Goal: Information Seeking & Learning: Learn about a topic

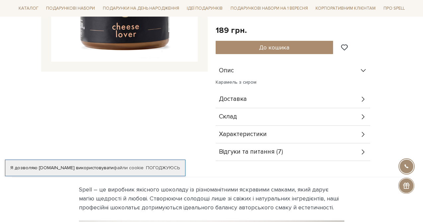
scroll to position [166, 0]
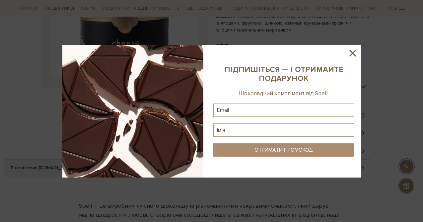
click at [355, 53] on icon at bounding box center [352, 52] width 11 height 11
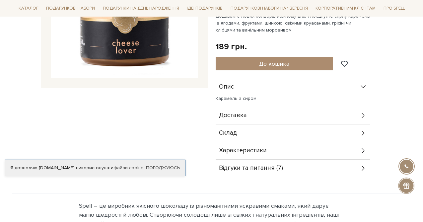
click at [299, 117] on div "Доставка" at bounding box center [293, 115] width 155 height 17
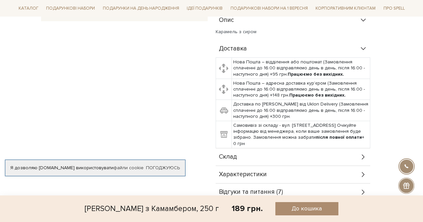
scroll to position [299, 0]
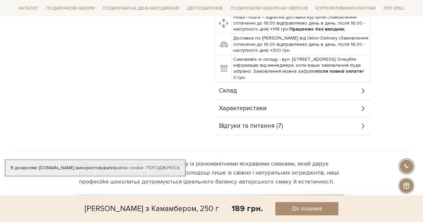
click at [245, 90] on div "Склад" at bounding box center [293, 90] width 155 height 17
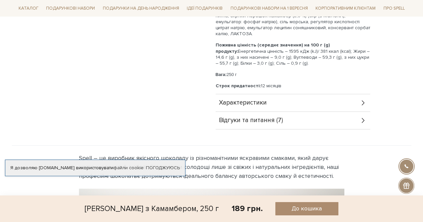
scroll to position [398, 0]
click at [271, 106] on div "Характеристики" at bounding box center [293, 102] width 155 height 17
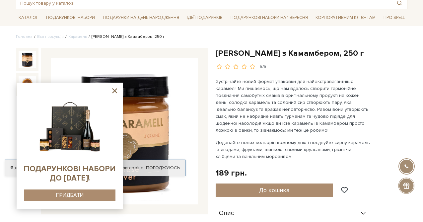
scroll to position [33, 0]
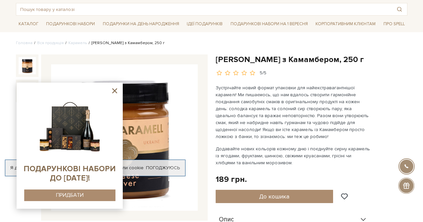
click at [306, 93] on p "Зустрічайте новий формат упаковки для найекстравагантнішої карамелі! Ми пишаємо…" at bounding box center [294, 112] width 156 height 56
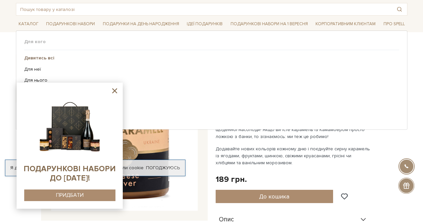
scroll to position [66, 0]
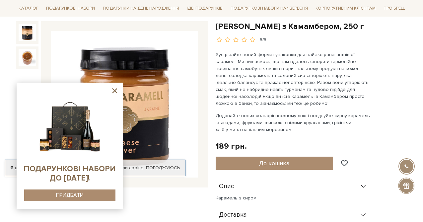
click at [114, 91] on icon at bounding box center [114, 90] width 5 height 5
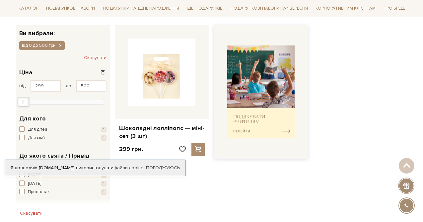
scroll to position [100, 0]
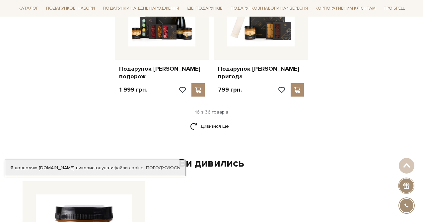
scroll to position [929, 0]
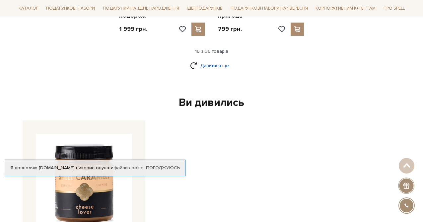
click at [215, 60] on link "Дивитися ще" at bounding box center [211, 66] width 43 height 12
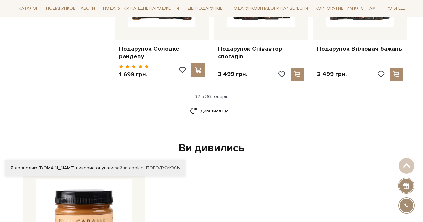
scroll to position [1593, 0]
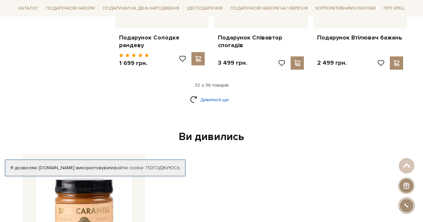
click at [206, 94] on link "Дивитися ще" at bounding box center [211, 100] width 43 height 12
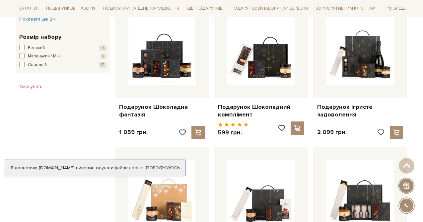
scroll to position [398, 0]
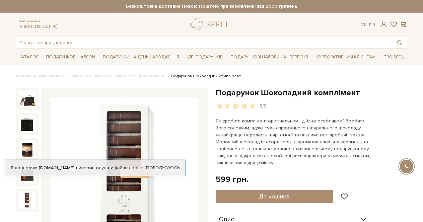
click at [29, 191] on img at bounding box center [27, 199] width 17 height 17
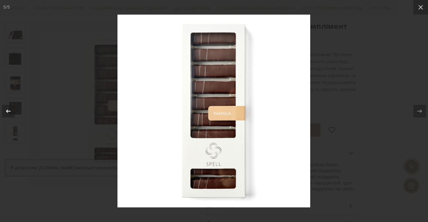
click at [7, 107] on icon at bounding box center [8, 111] width 8 height 8
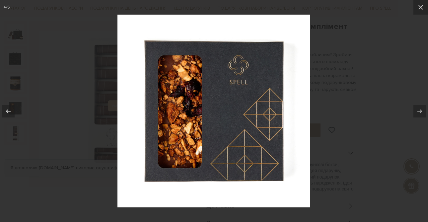
click at [7, 107] on icon at bounding box center [8, 111] width 8 height 8
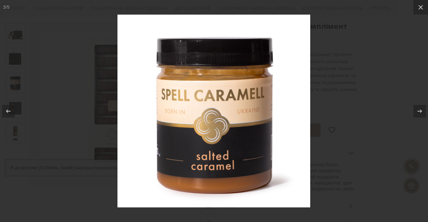
click at [58, 96] on div at bounding box center [214, 111] width 428 height 222
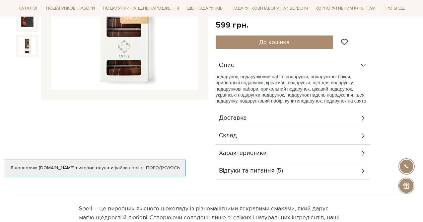
scroll to position [166, 0]
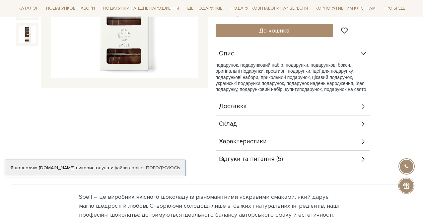
click at [255, 142] on span "Характеристики" at bounding box center [243, 142] width 48 height 6
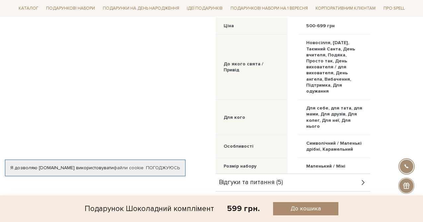
scroll to position [332, 0]
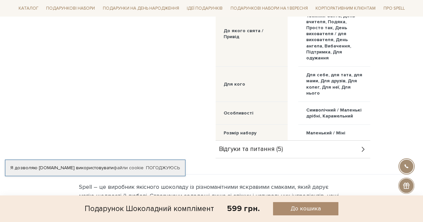
click at [250, 153] on div "Відгуки та питання (5)" at bounding box center [293, 149] width 155 height 17
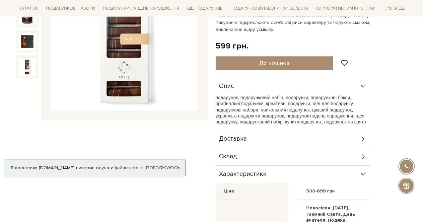
scroll to position [133, 0]
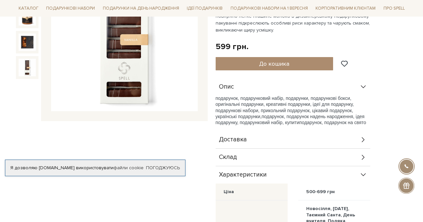
click at [239, 161] on div "Склад" at bounding box center [293, 157] width 155 height 17
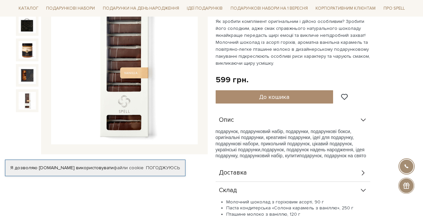
scroll to position [0, 0]
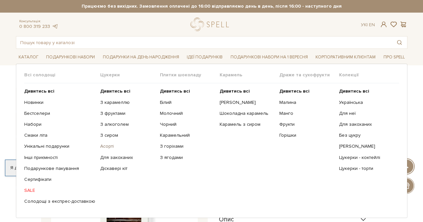
click at [106, 145] on link "Асорті" at bounding box center [127, 146] width 55 height 6
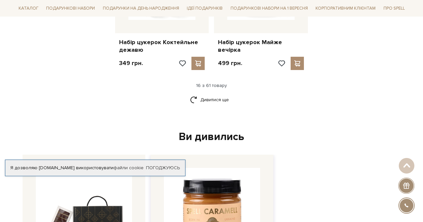
scroll to position [1062, 0]
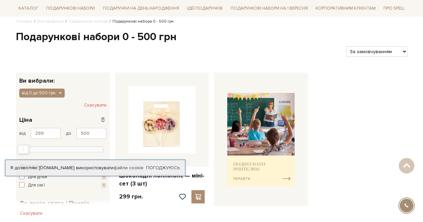
scroll to position [33, 0]
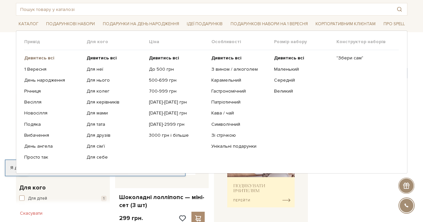
click at [46, 58] on b "Дивитись всі" at bounding box center [39, 58] width 30 height 6
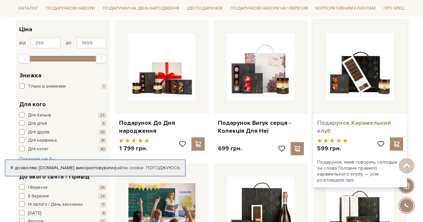
scroll to position [106, 0]
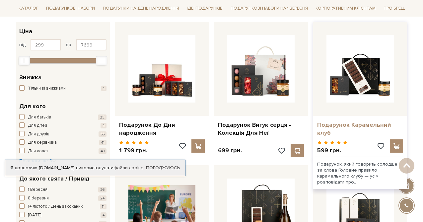
click at [342, 121] on link "Подарунок Карамельний клуб" at bounding box center [360, 129] width 86 height 16
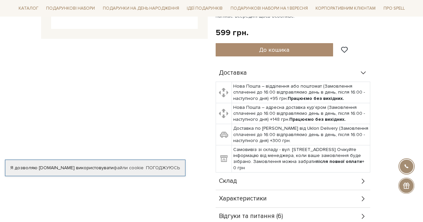
scroll to position [232, 0]
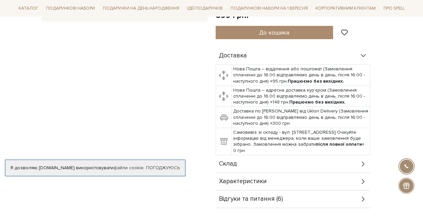
click at [242, 170] on div "Склад" at bounding box center [293, 163] width 155 height 17
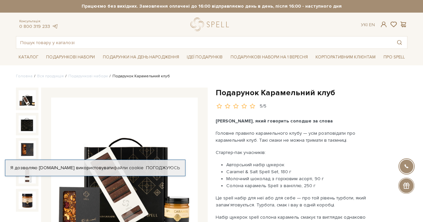
scroll to position [100, 0]
